Goal: Task Accomplishment & Management: Use online tool/utility

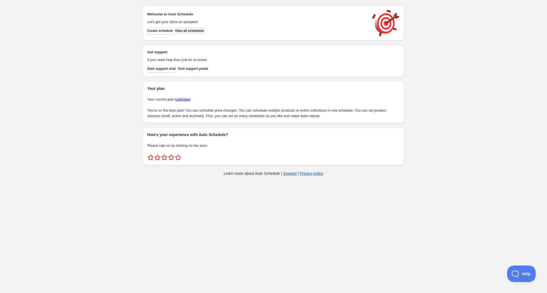
click at [193, 33] on button "View all schedules" at bounding box center [189, 31] width 29 height 8
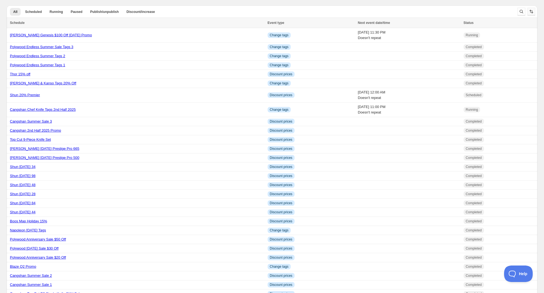
click at [532, 13] on icon "Sort the results" at bounding box center [531, 12] width 6 height 6
click at [474, 4] on div "All Scheduled Running Paused Publish/unpublish Discount/increase More views All…" at bounding box center [269, 260] width 535 height 518
